Goal: Task Accomplishment & Management: Complete application form

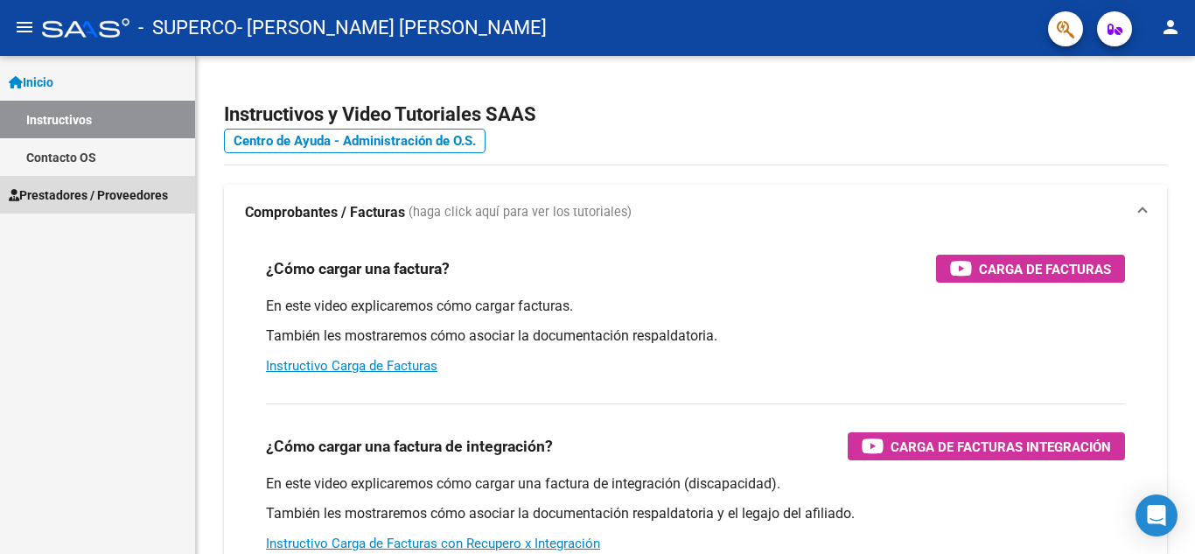
click at [126, 195] on span "Prestadores / Proveedores" at bounding box center [88, 194] width 159 height 19
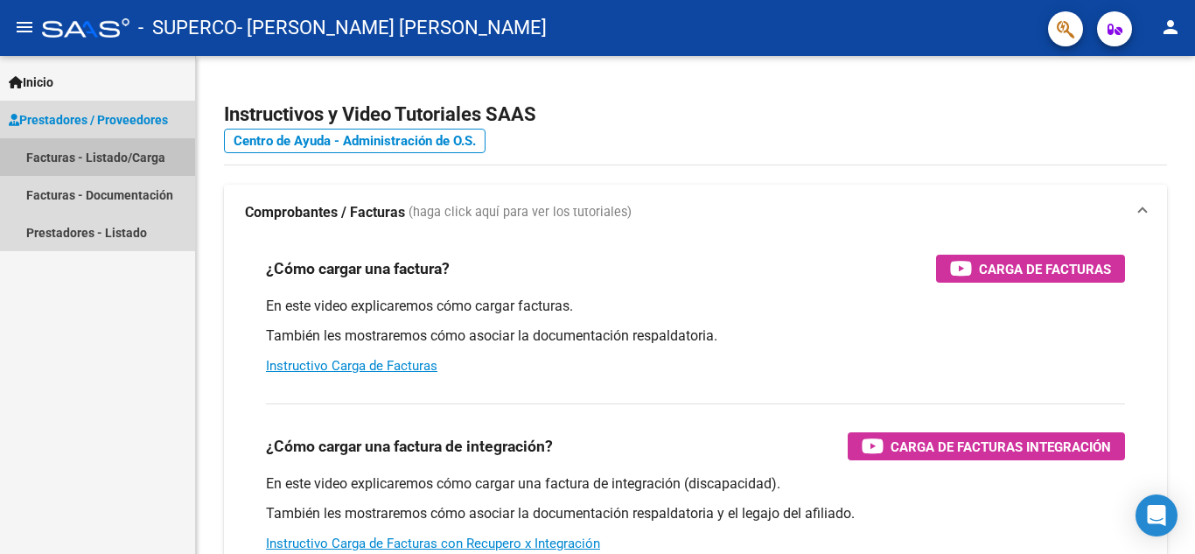
click at [127, 157] on link "Facturas - Listado/Carga" at bounding box center [97, 157] width 195 height 38
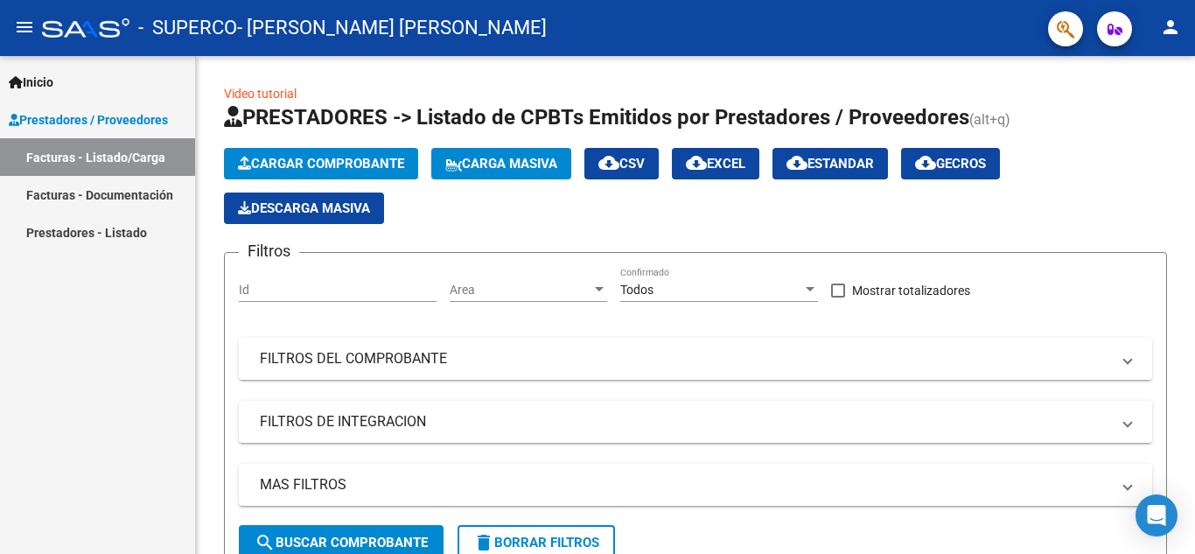
click at [119, 302] on div "Inicio Instructivos Contacto OS Prestadores / Proveedores Facturas - Listado/Ca…" at bounding box center [97, 305] width 195 height 498
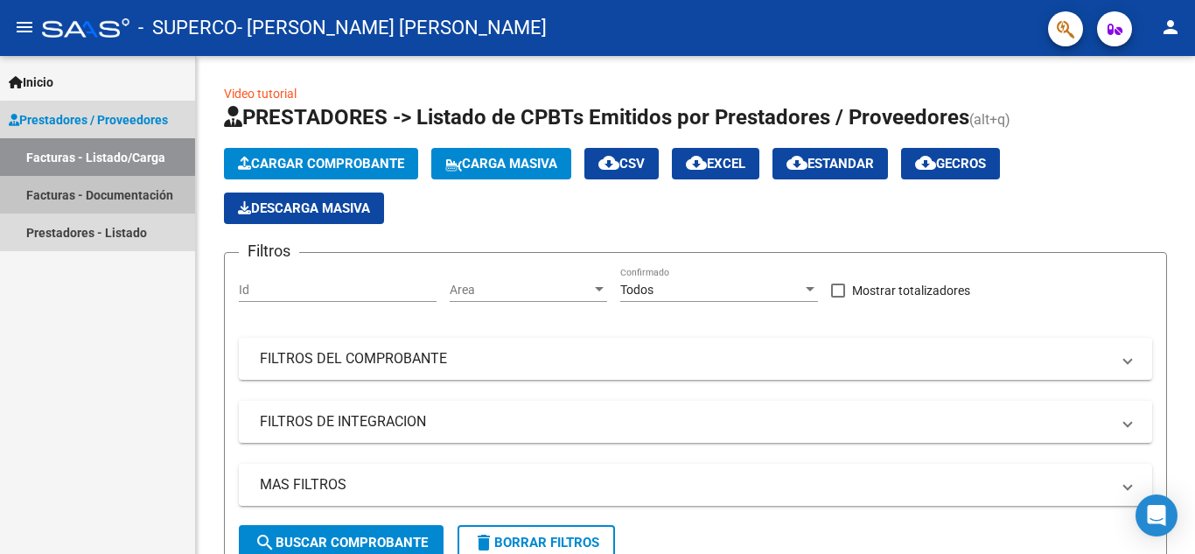
click at [164, 189] on link "Facturas - Documentación" at bounding box center [97, 195] width 195 height 38
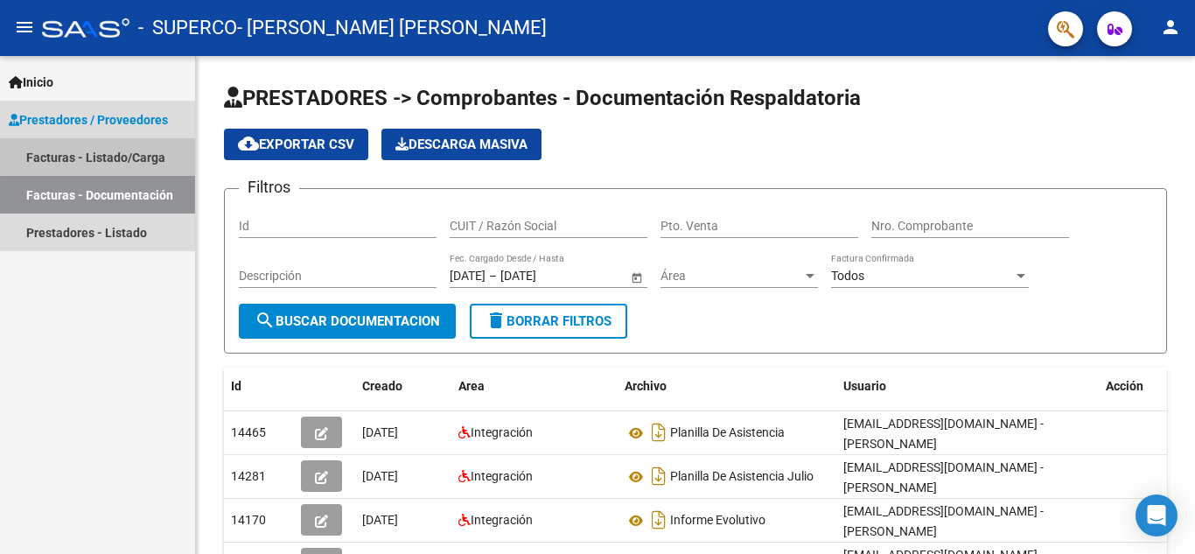
click at [153, 146] on link "Facturas - Listado/Carga" at bounding box center [97, 157] width 195 height 38
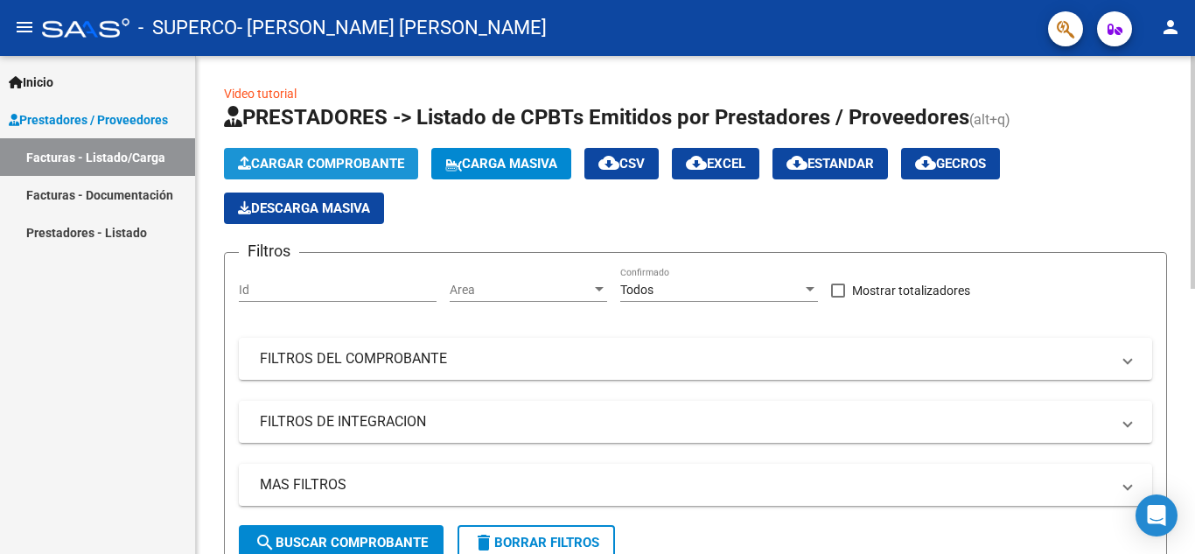
click at [320, 169] on span "Cargar Comprobante" at bounding box center [321, 164] width 166 height 16
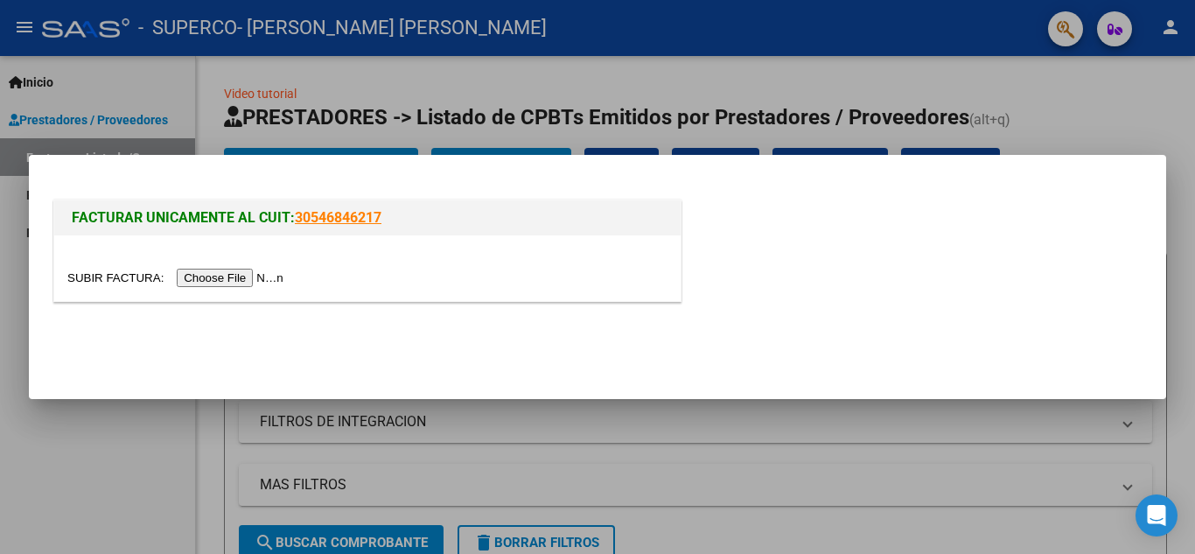
click at [270, 283] on input "file" at bounding box center [177, 278] width 221 height 18
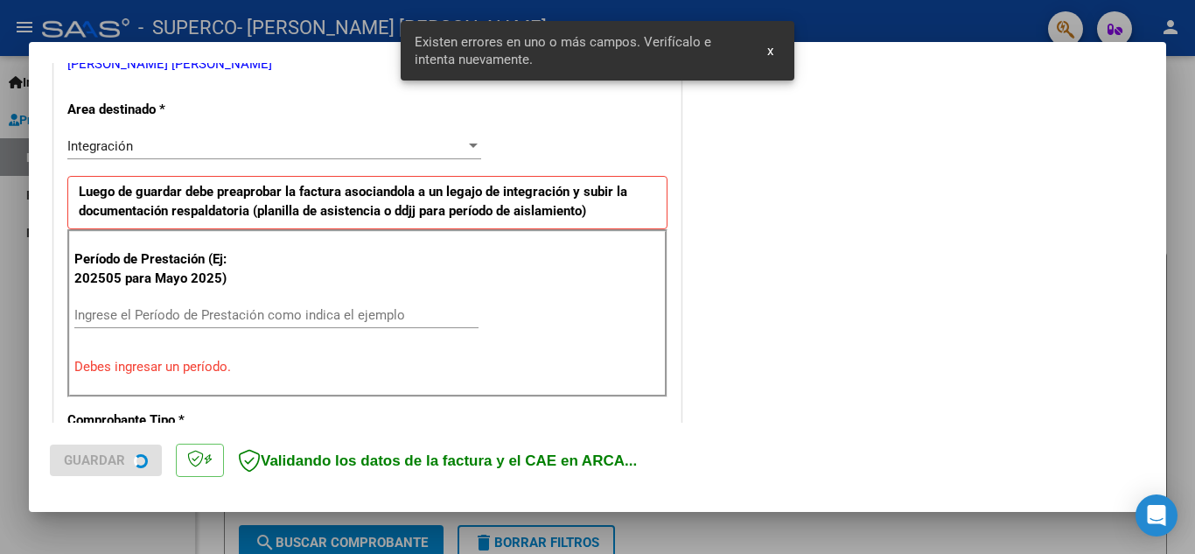
scroll to position [396, 0]
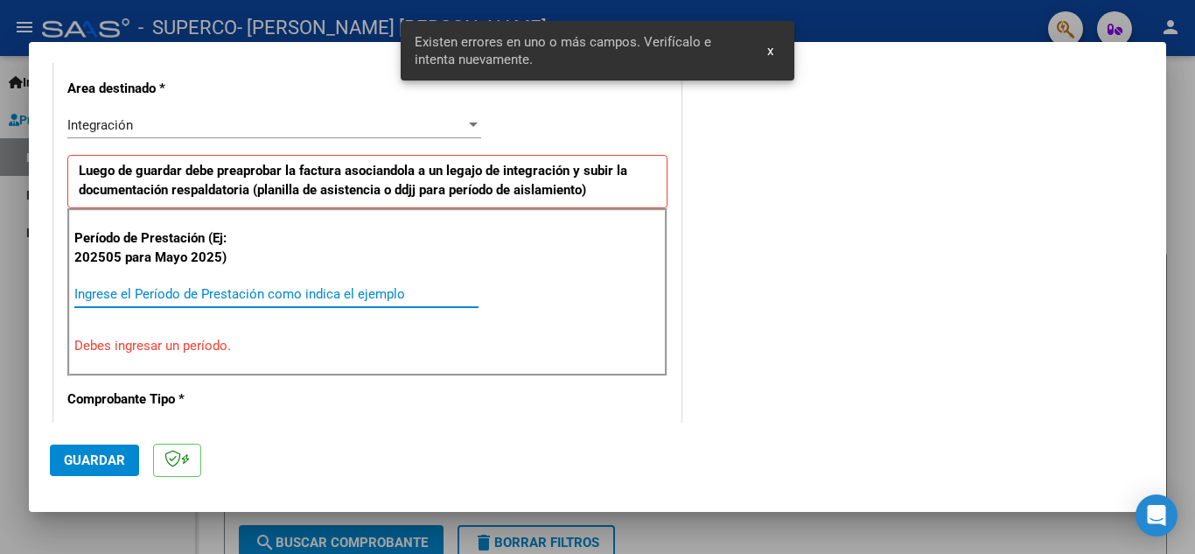
click at [185, 291] on input "Ingrese el Período de Prestación como indica el ejemplo" at bounding box center [276, 294] width 404 height 16
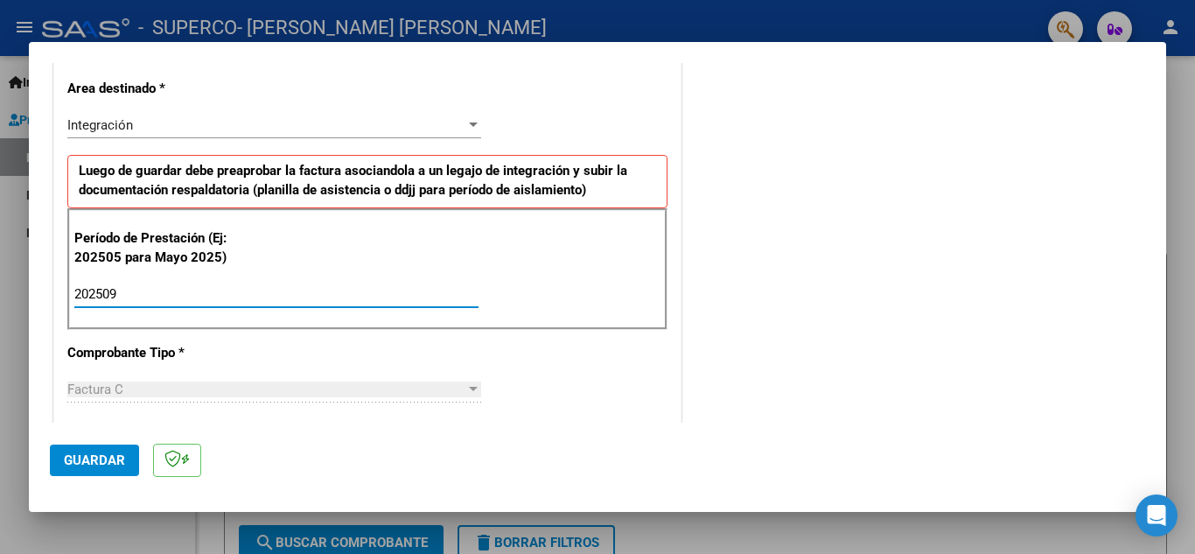
type input "202509"
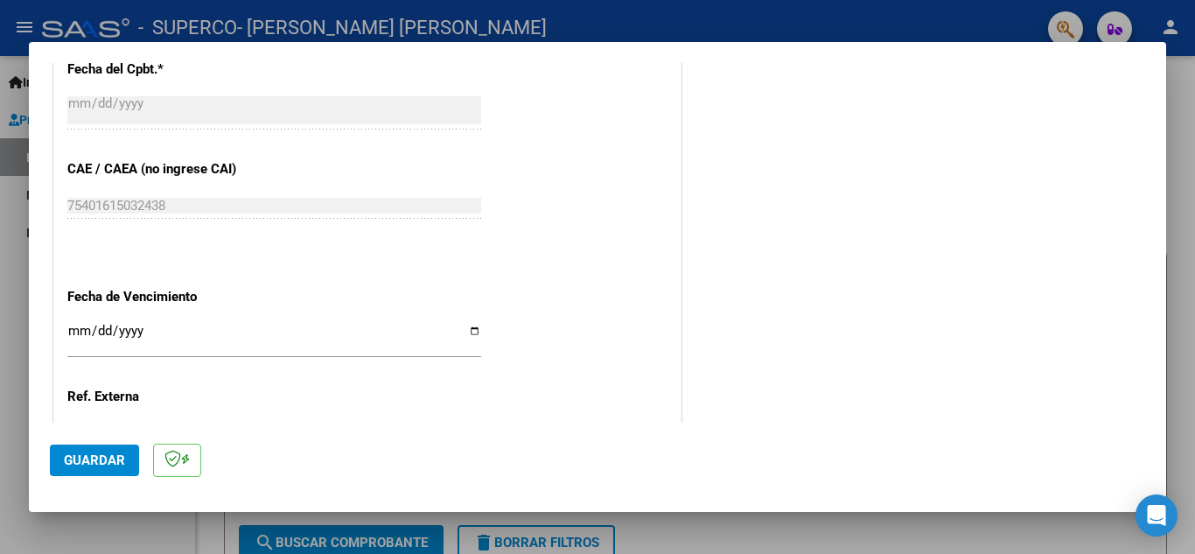
scroll to position [1180, 0]
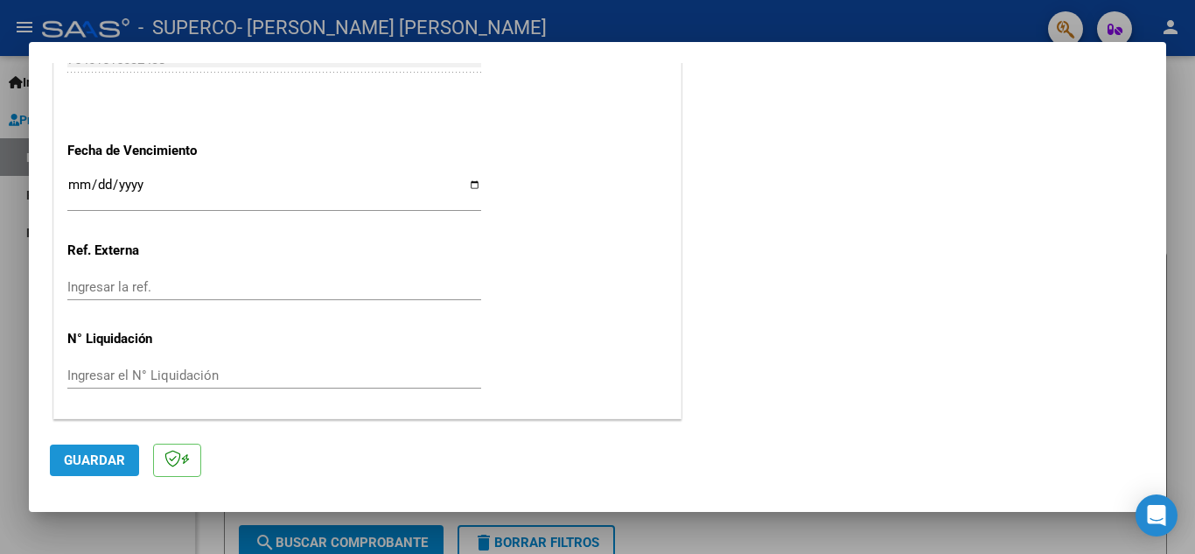
click at [101, 461] on span "Guardar" at bounding box center [94, 460] width 61 height 16
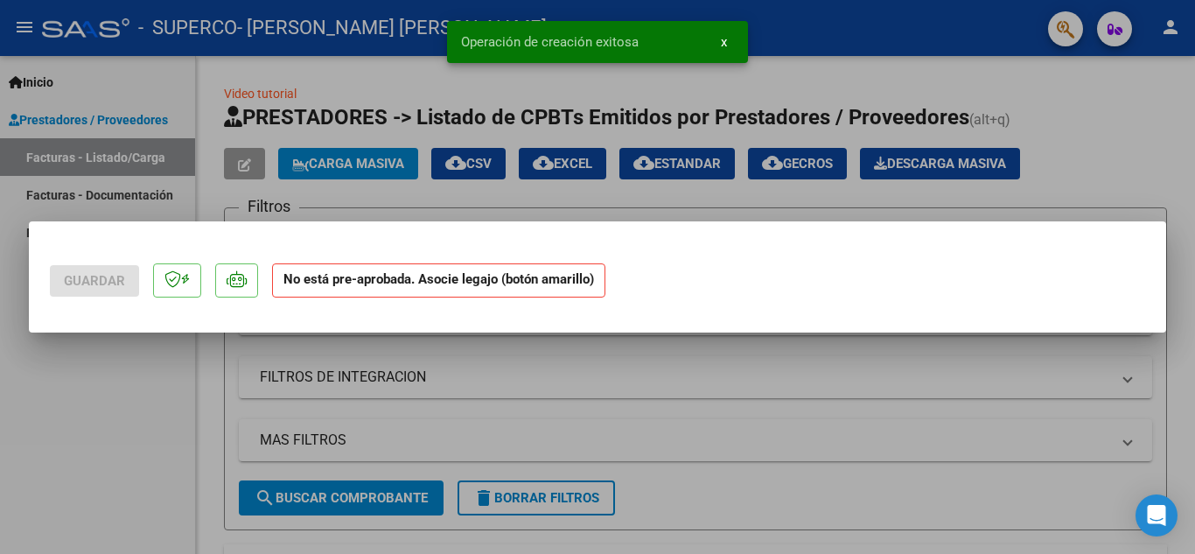
scroll to position [0, 0]
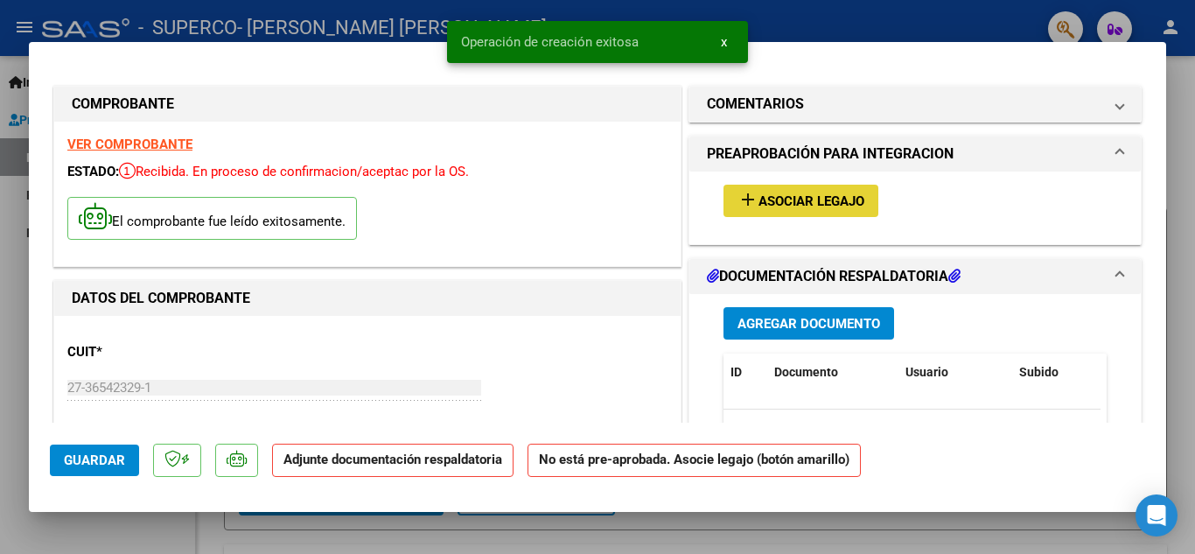
click at [745, 206] on mat-icon "add" at bounding box center [747, 199] width 21 height 21
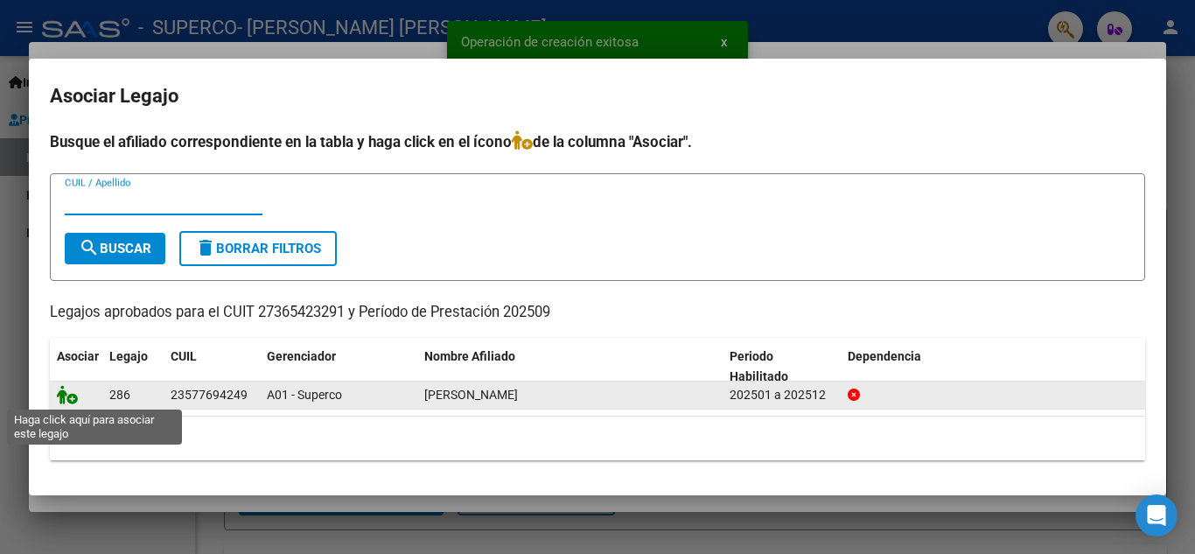
click at [71, 397] on icon at bounding box center [67, 394] width 21 height 19
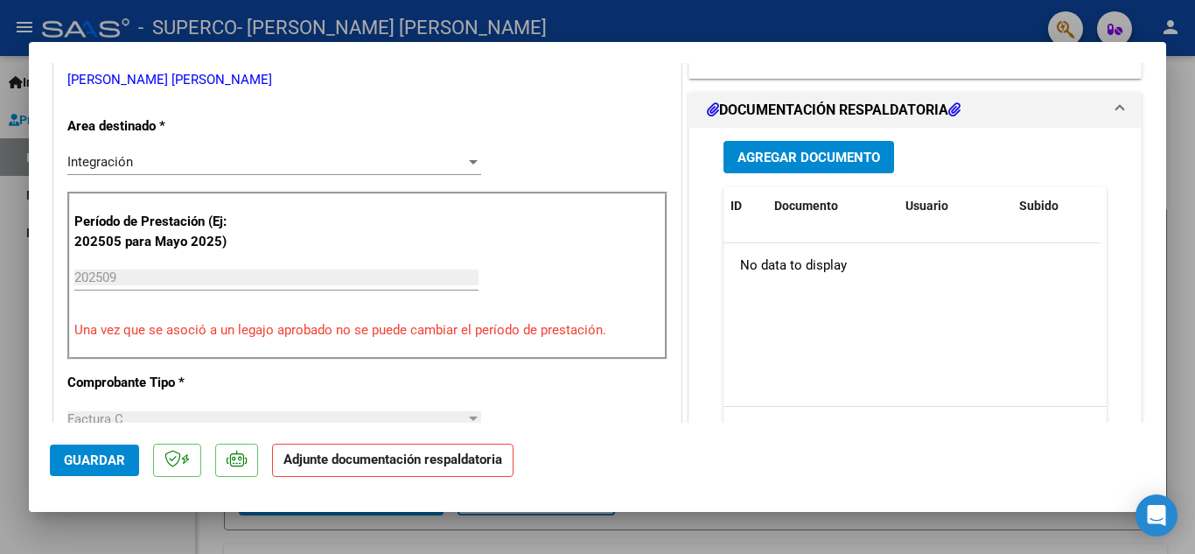
scroll to position [388, 0]
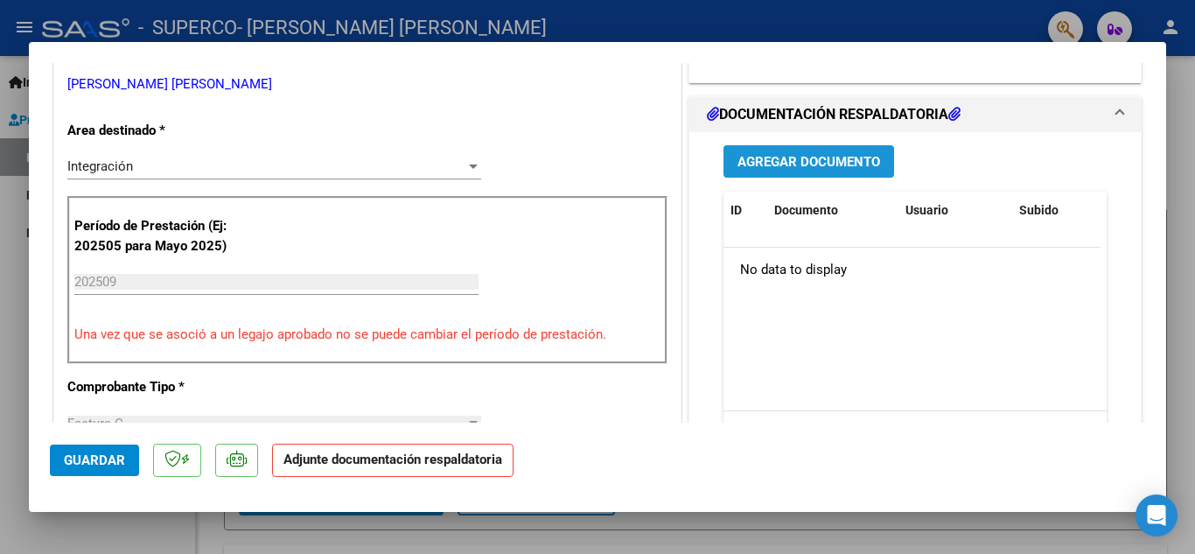
click at [769, 164] on span "Agregar Documento" at bounding box center [808, 162] width 143 height 16
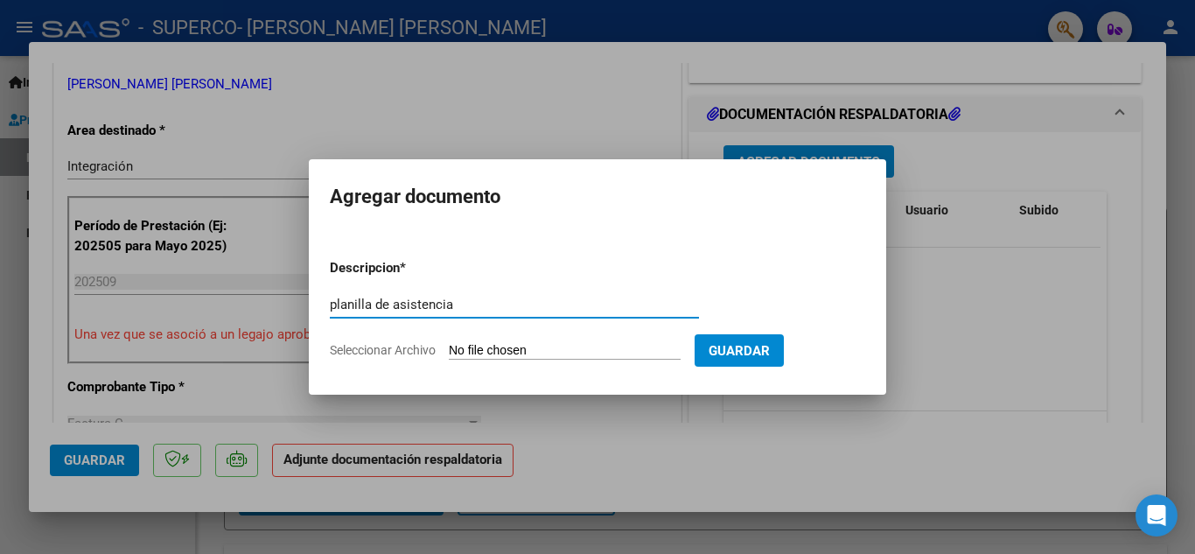
type input "planilla de asistencia"
click at [617, 350] on input "Seleccionar Archivo" at bounding box center [565, 351] width 232 height 17
type input "C:\fakepath\[PERSON_NAME].pdf"
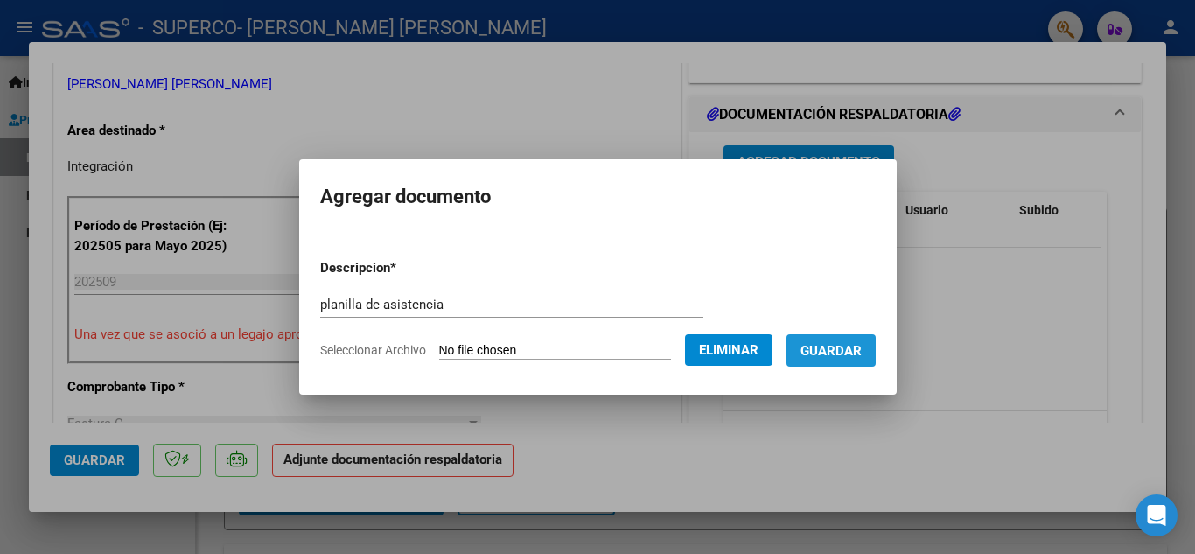
click at [854, 345] on span "Guardar" at bounding box center [830, 351] width 61 height 16
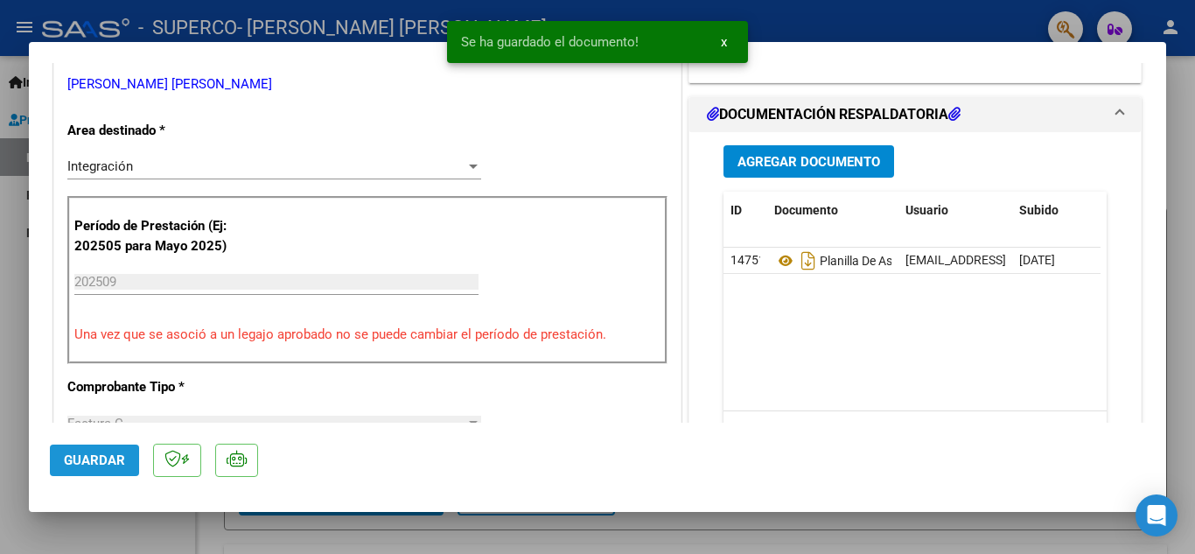
click at [67, 466] on span "Guardar" at bounding box center [94, 460] width 61 height 16
click at [785, 17] on div at bounding box center [597, 277] width 1195 height 554
type input "$ 0,00"
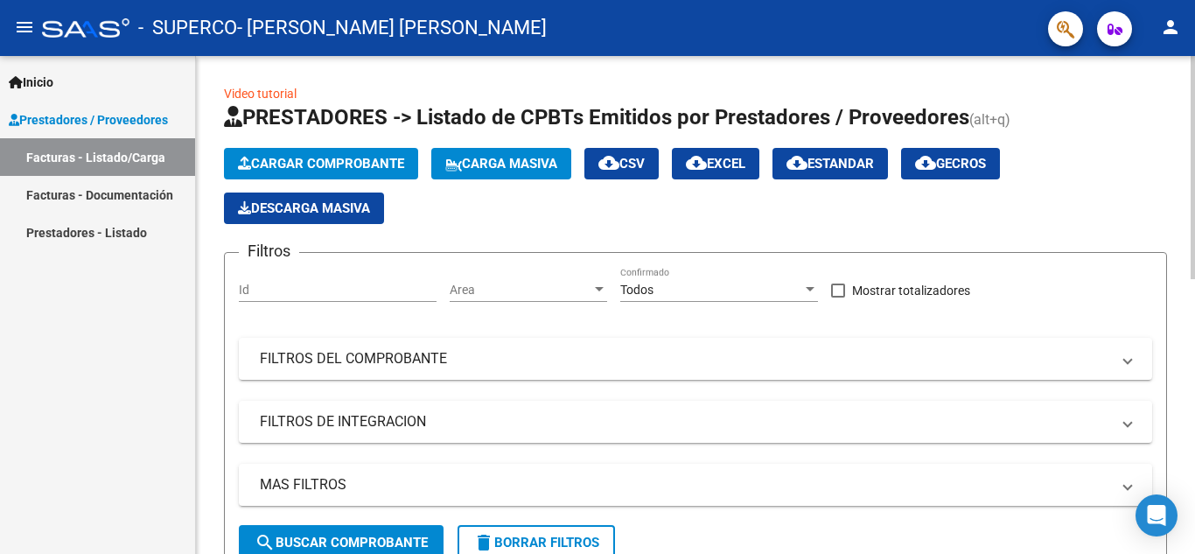
scroll to position [498, 0]
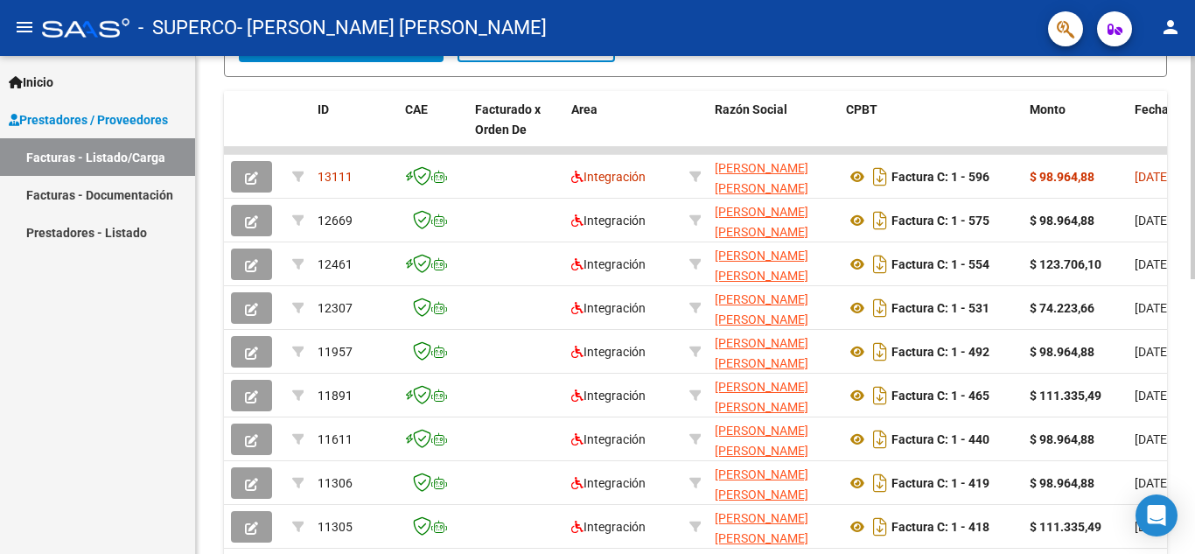
click at [1194, 408] on div at bounding box center [1192, 305] width 4 height 498
click at [1194, 408] on div at bounding box center [1192, 395] width 4 height 223
